Goal: Information Seeking & Learning: Find specific fact

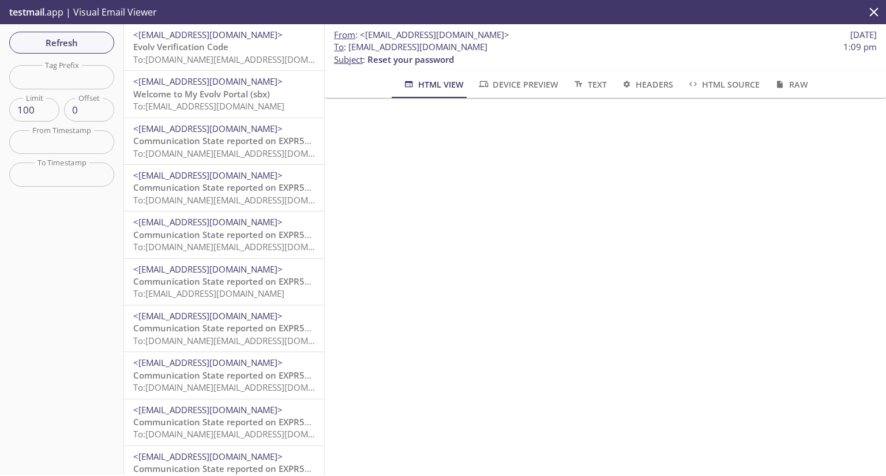
drag, startPoint x: 199, startPoint y: 49, endPoint x: 154, endPoint y: 39, distance: 46.0
click at [200, 49] on span "Evolv Verification Code" at bounding box center [180, 47] width 95 height 12
click at [221, 46] on span "Evolv Verification Code" at bounding box center [180, 47] width 95 height 12
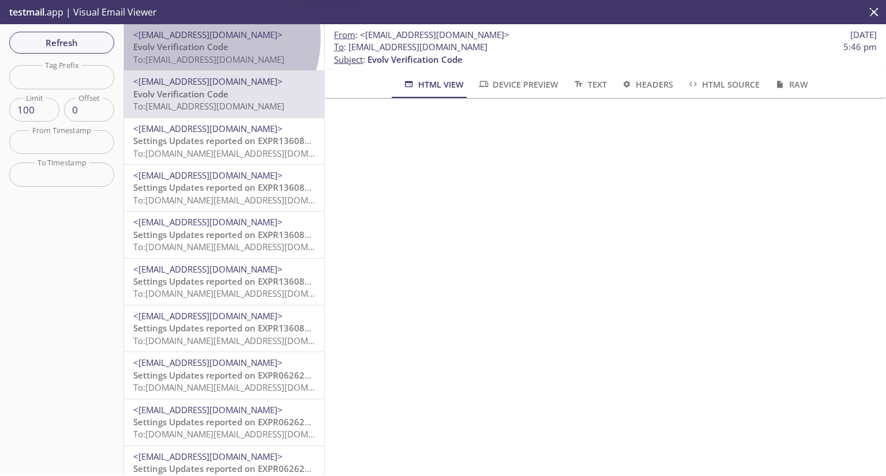
click at [201, 37] on span "<[EMAIL_ADDRESS][DOMAIN_NAME]>" at bounding box center [207, 35] width 149 height 12
